Goal: Task Accomplishment & Management: Manage account settings

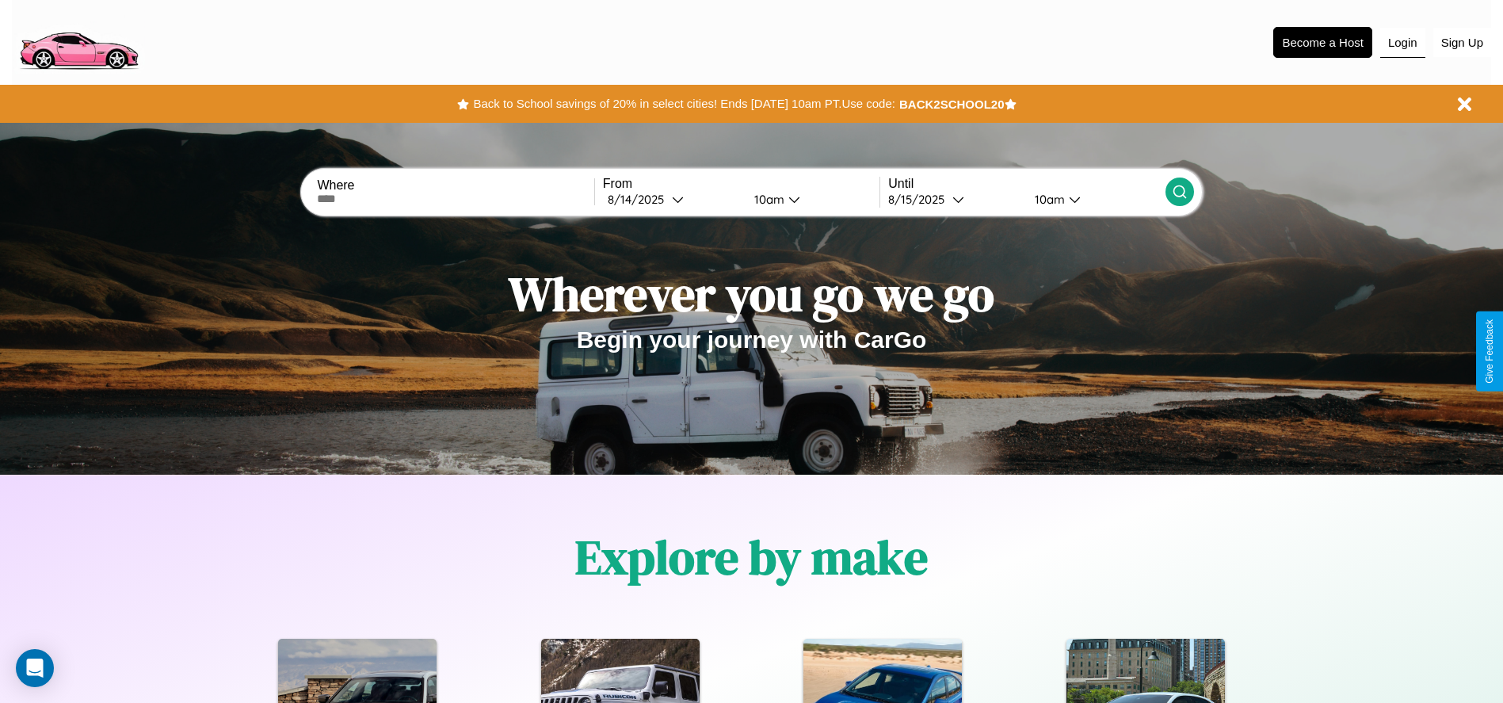
click at [1402, 42] on button "Login" at bounding box center [1402, 43] width 45 height 30
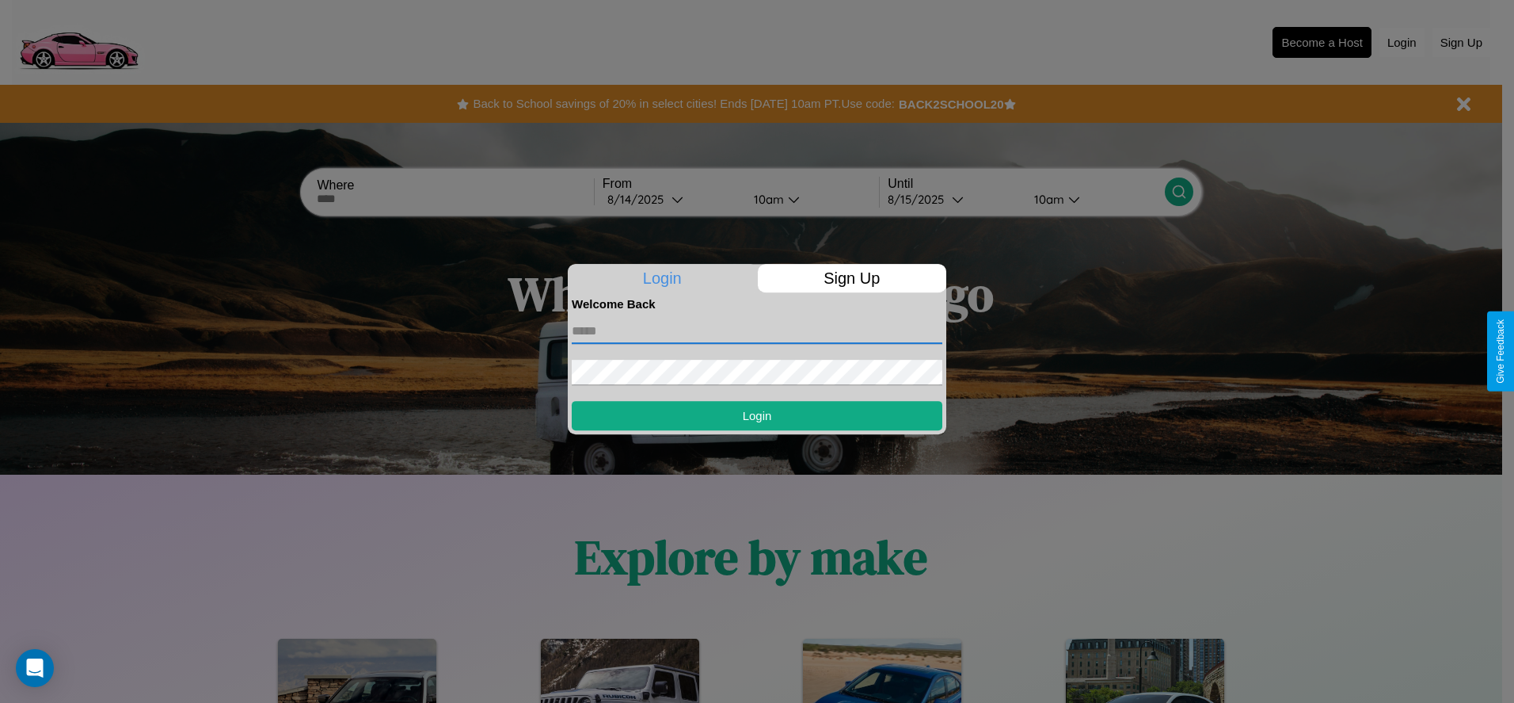
click at [757, 330] on input "text" at bounding box center [757, 330] width 371 height 25
type input "**********"
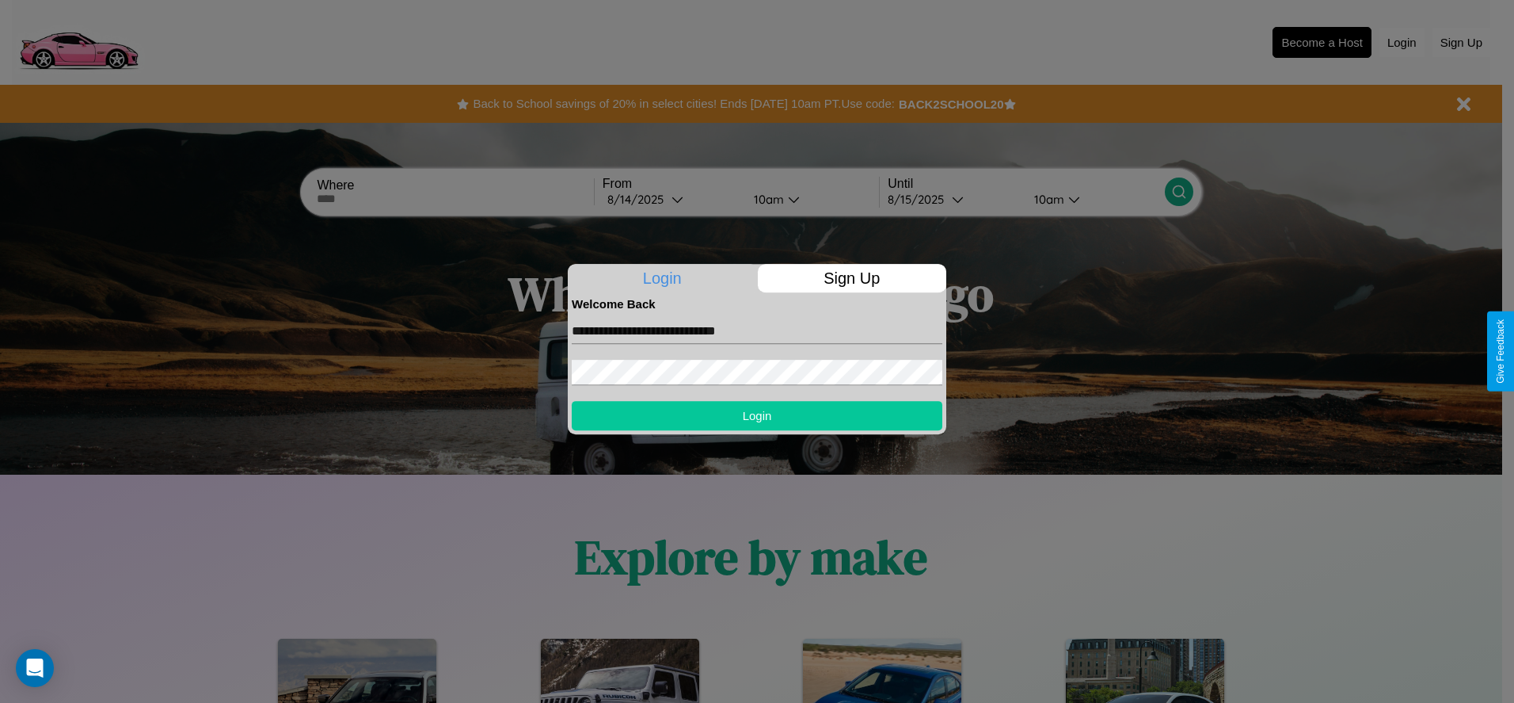
click at [757, 415] on button "Login" at bounding box center [757, 415] width 371 height 29
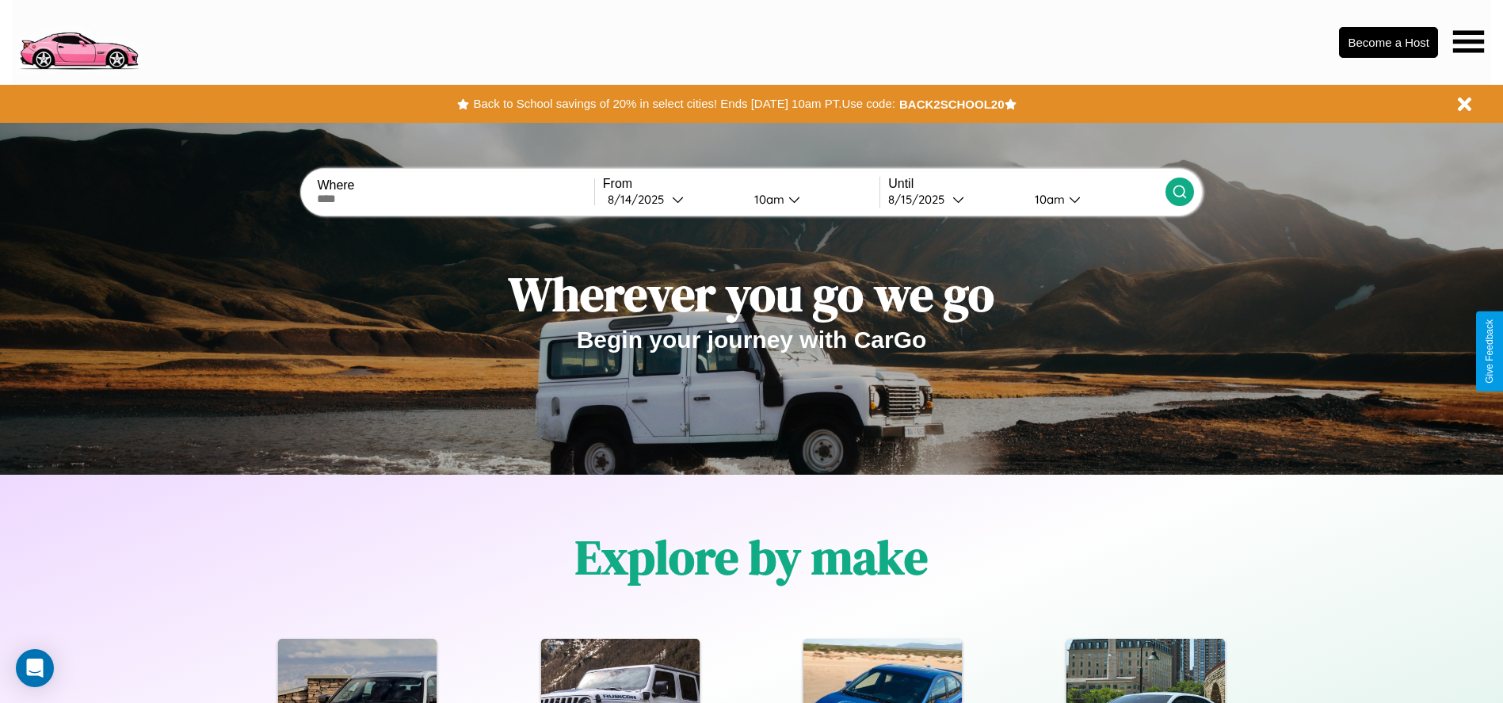
click at [1468, 41] on icon at bounding box center [1468, 41] width 31 height 22
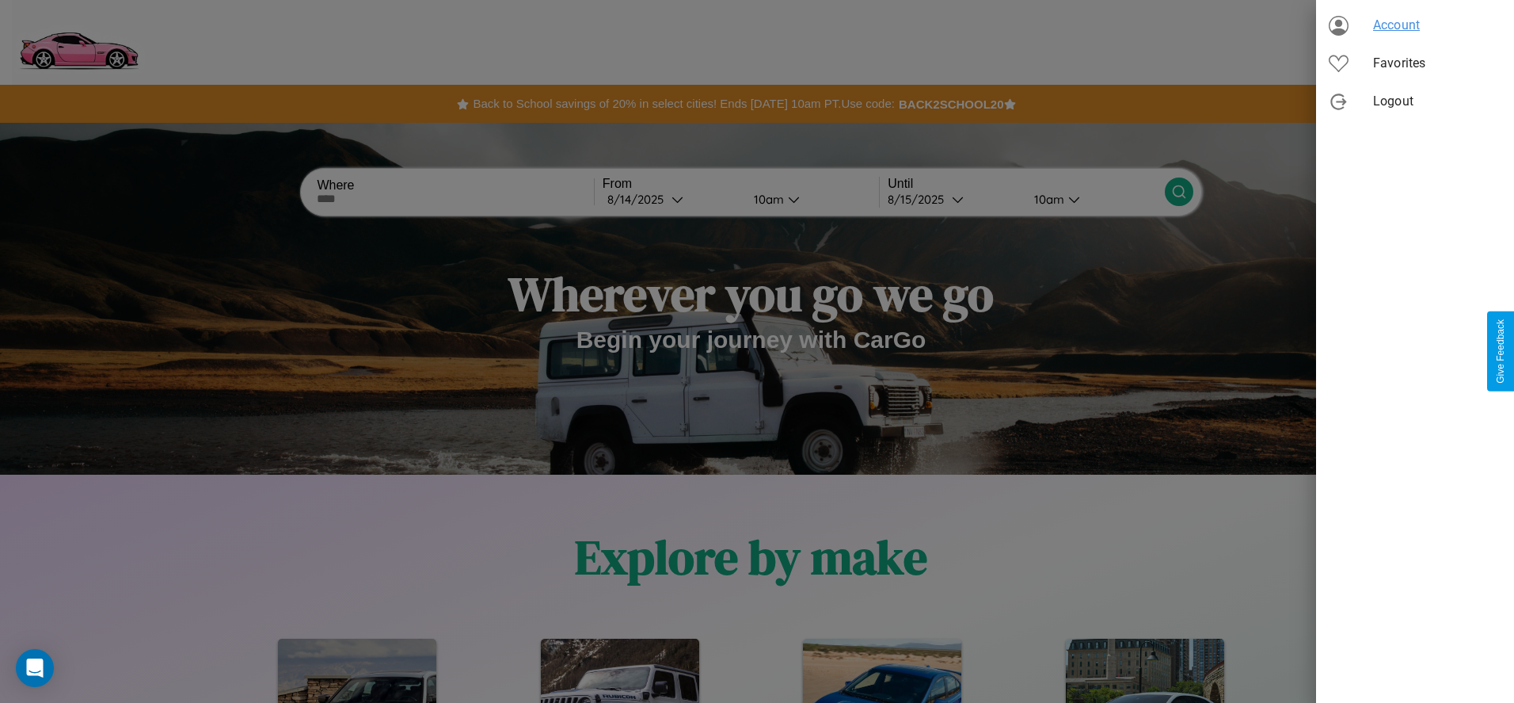
click at [1415, 25] on span "Account" at bounding box center [1437, 25] width 128 height 19
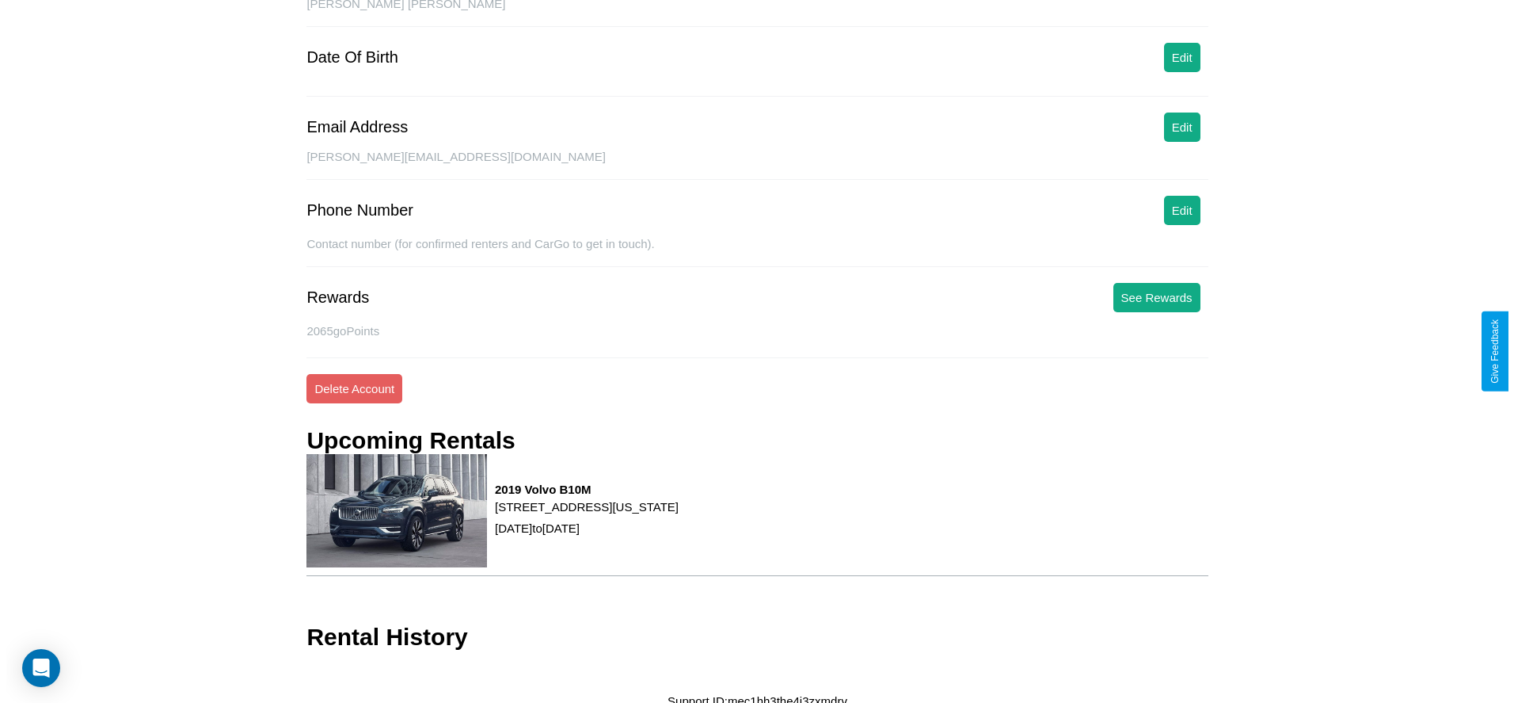
scroll to position [185, 0]
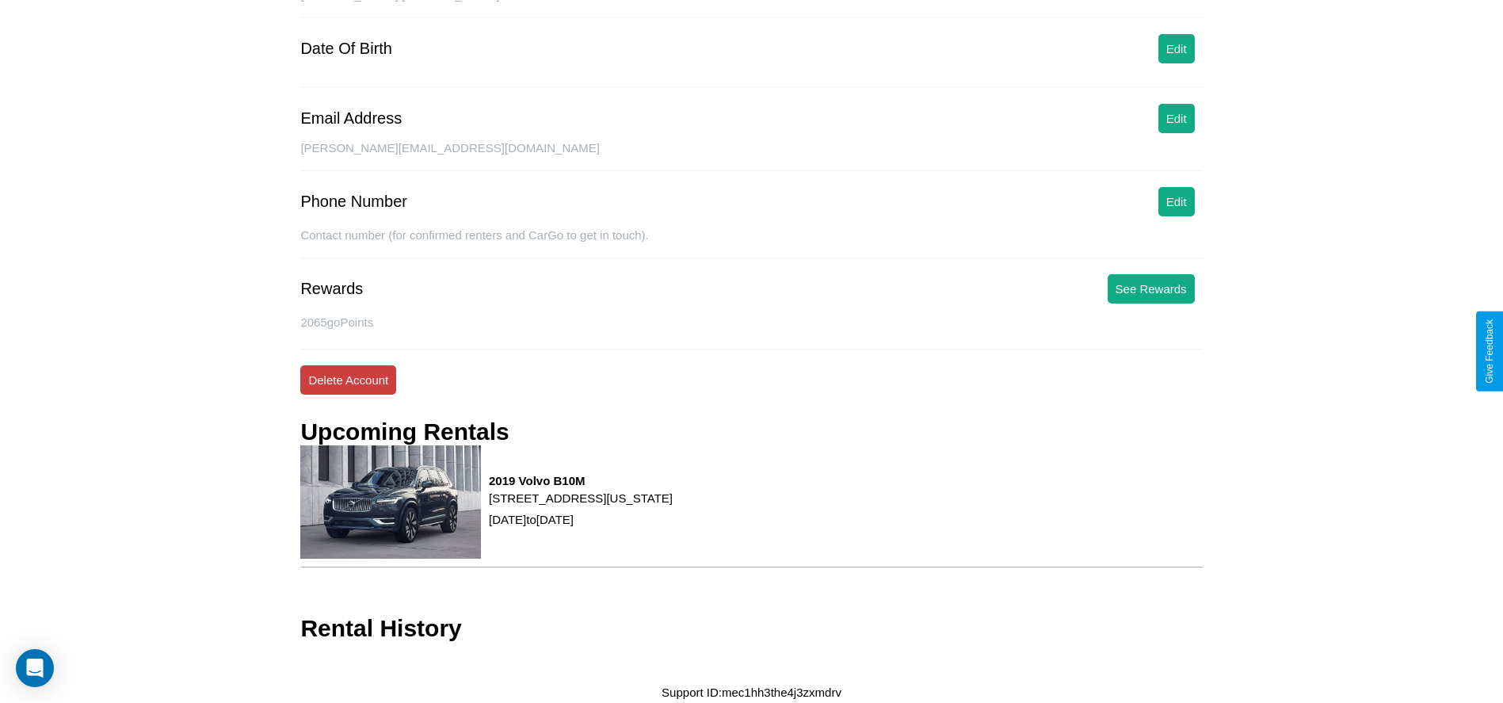
click at [348, 379] on button "Delete Account" at bounding box center [348, 379] width 96 height 29
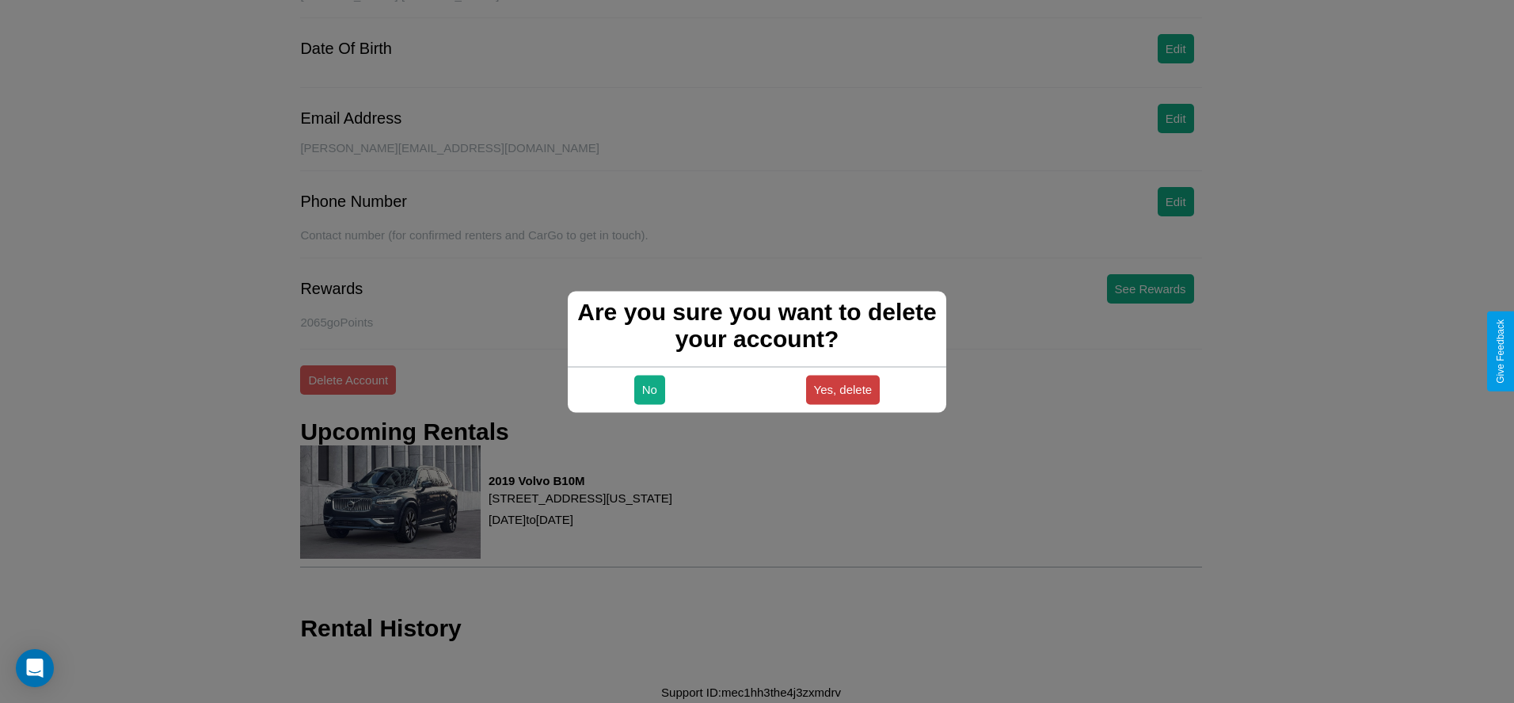
click at [843, 389] on button "Yes, delete" at bounding box center [843, 389] width 74 height 29
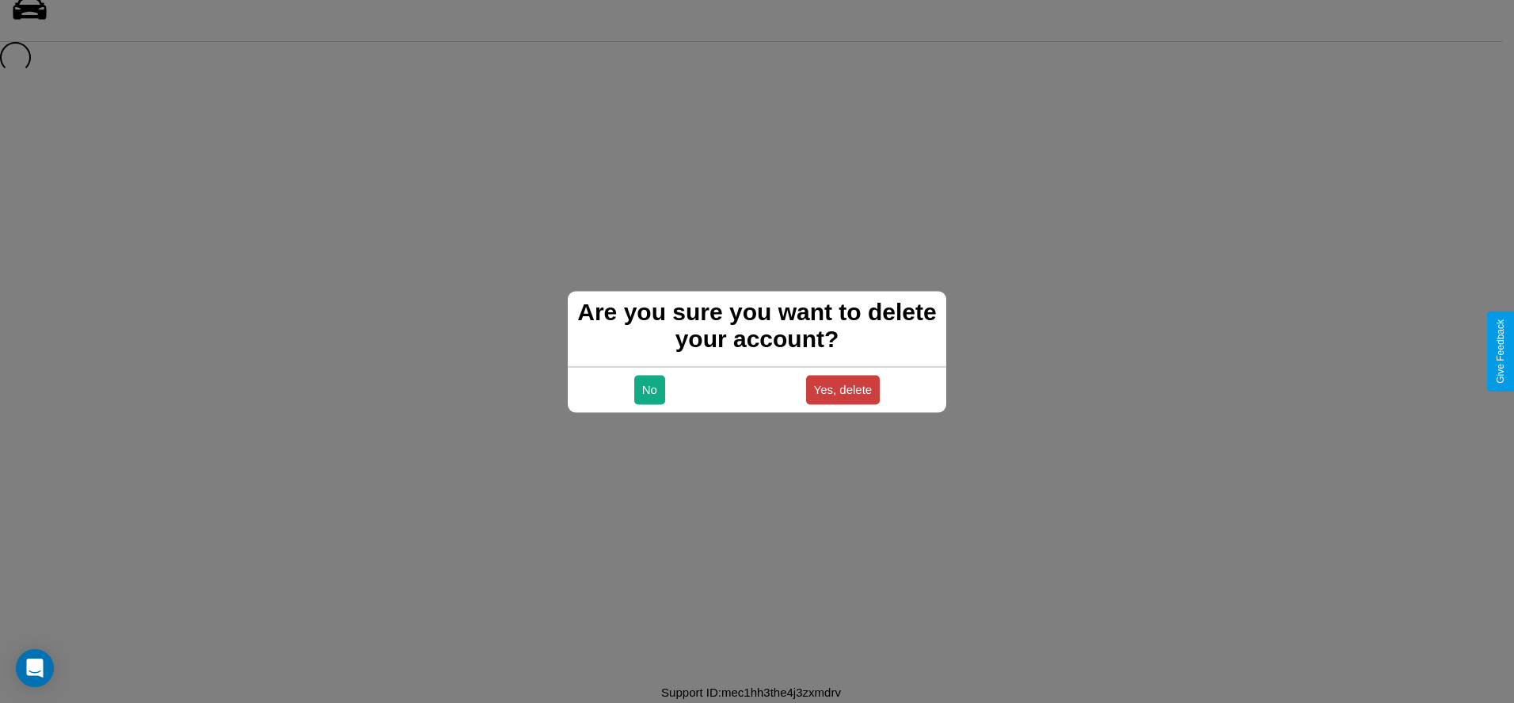
scroll to position [21, 0]
